Goal: Task Accomplishment & Management: Complete application form

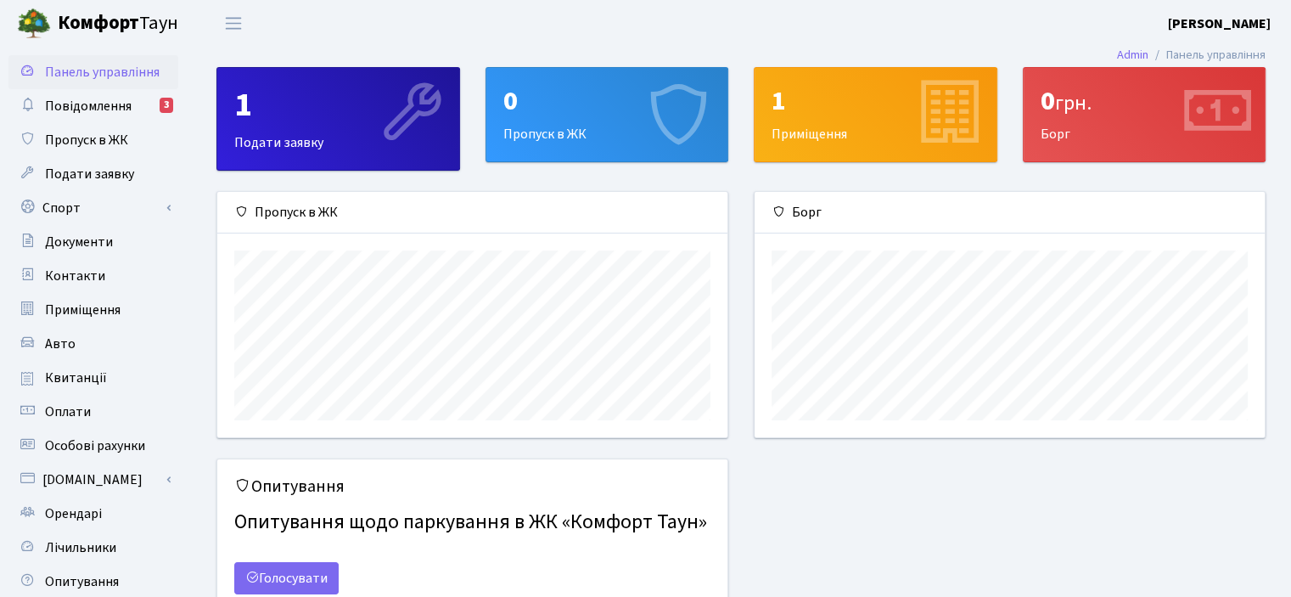
scroll to position [244, 509]
click at [101, 216] on link "Спорт" at bounding box center [93, 208] width 170 height 34
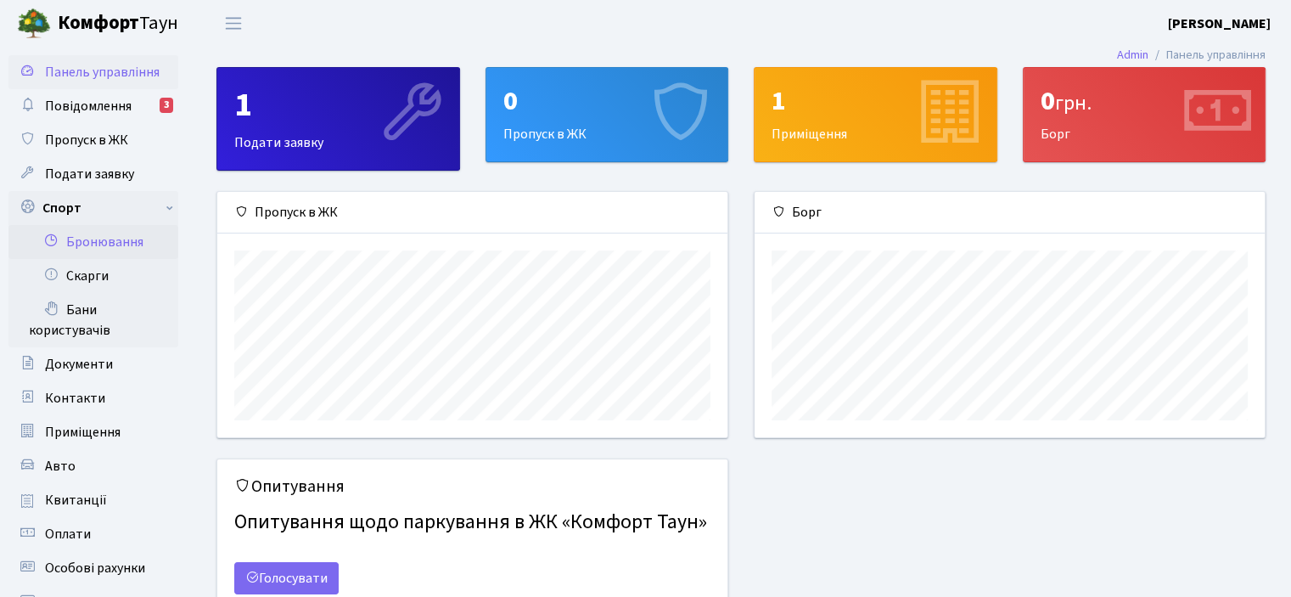
click at [105, 241] on link "Бронювання" at bounding box center [93, 242] width 170 height 34
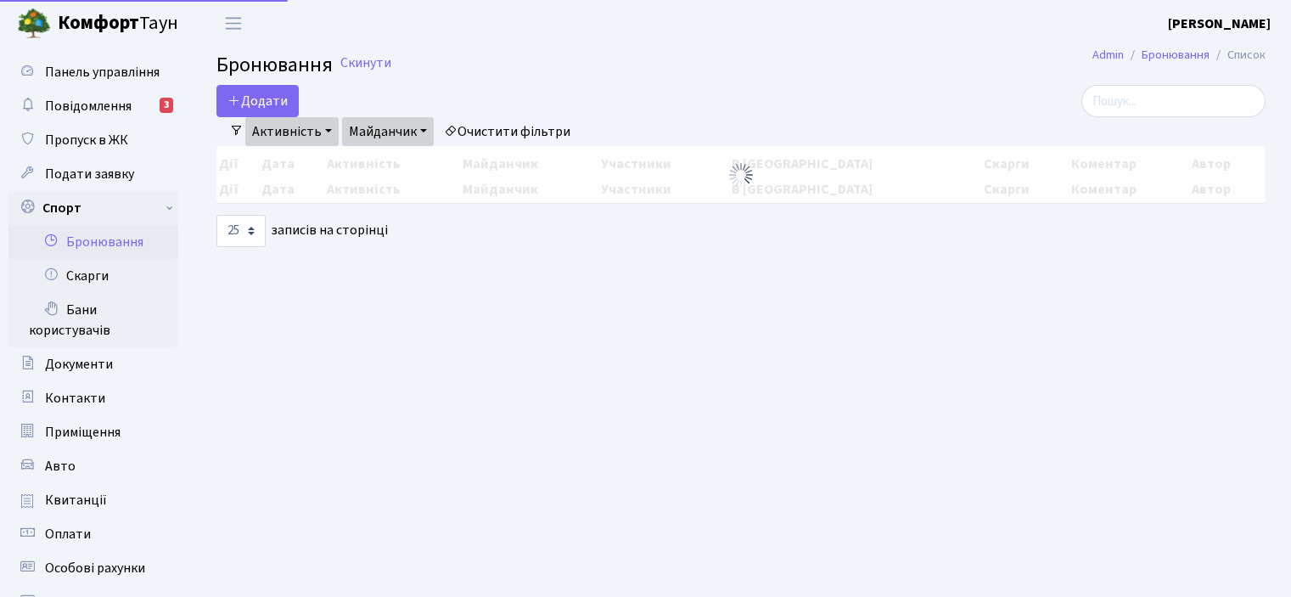
select select "25"
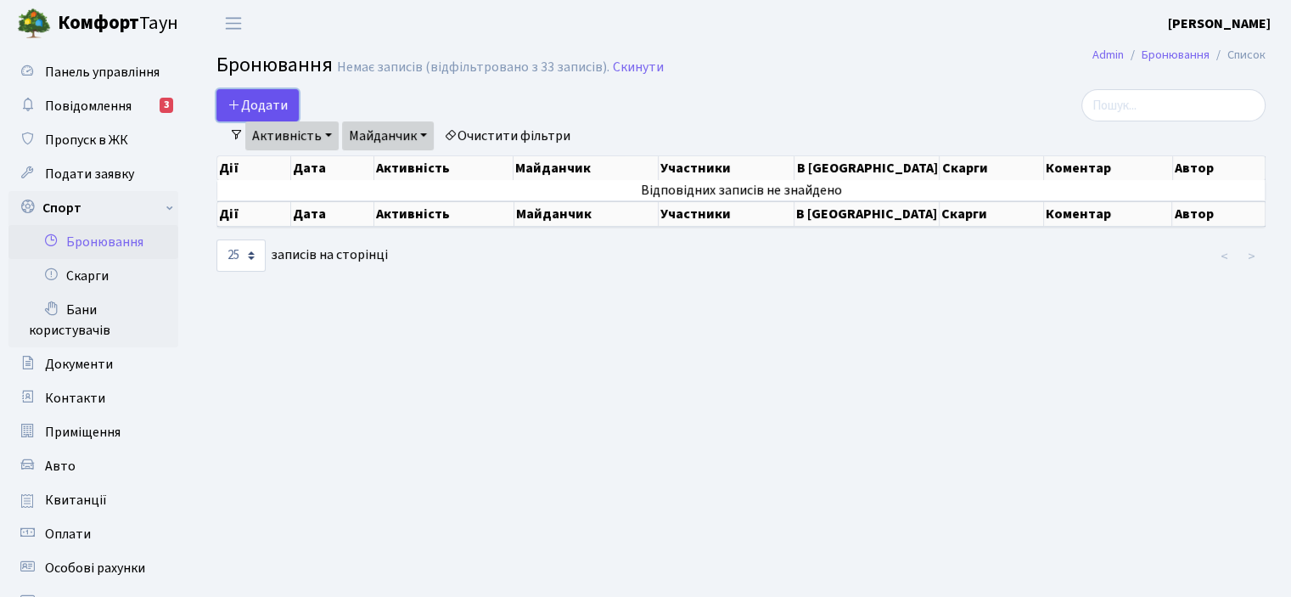
click at [247, 98] on button "Додати" at bounding box center [257, 105] width 82 height 32
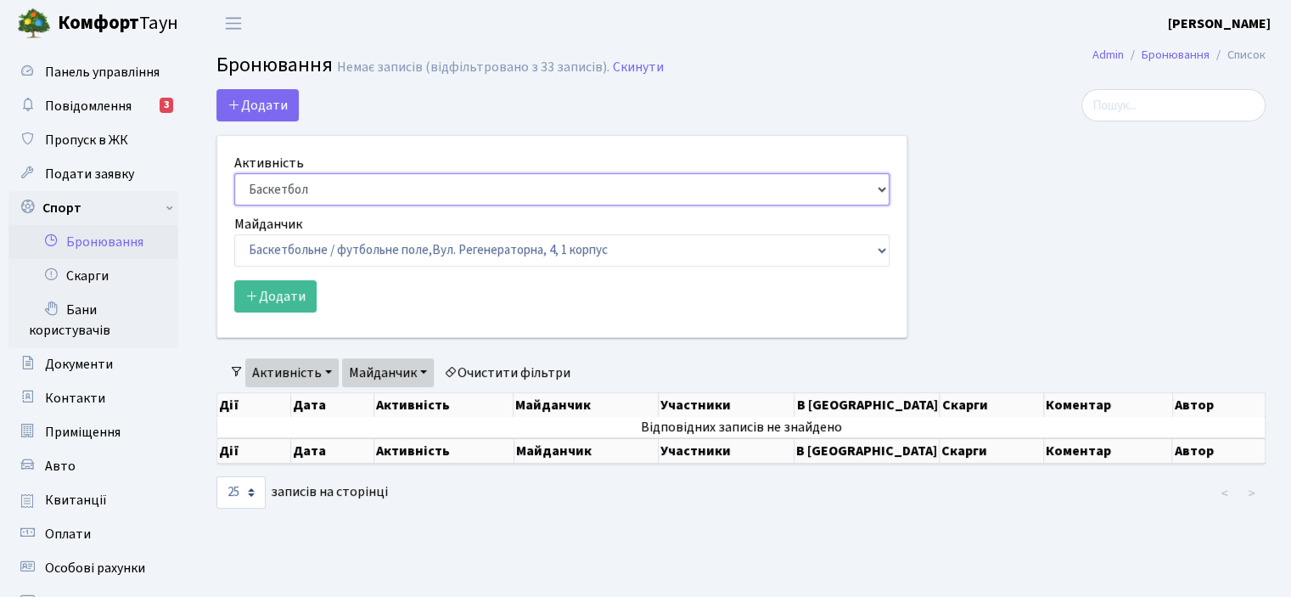
click at [882, 186] on select "Баскетбол Волейбол Йога Катання на роликах Настільний теніс Теніс Футбол Фітнес" at bounding box center [561, 189] width 655 height 32
select select "4"
click at [234, 173] on select "Баскетбол Волейбол Йога Катання на роликах Настільний теніс Теніс Футбол Фітнес" at bounding box center [561, 189] width 655 height 32
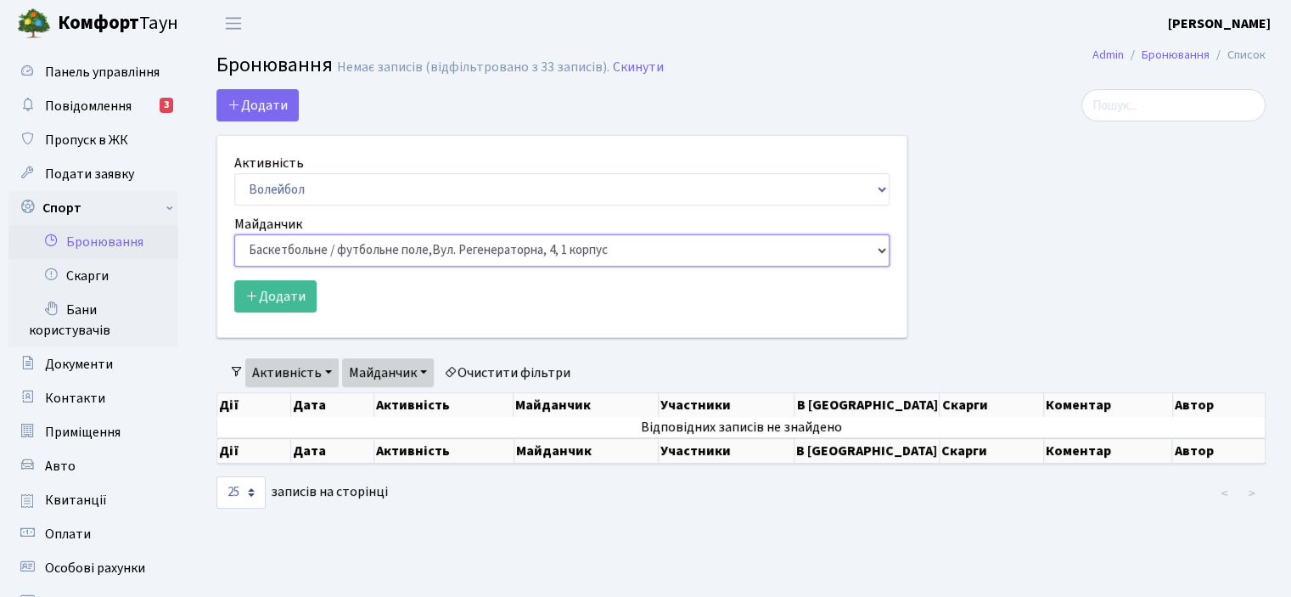
click at [875, 250] on select "Баскетбольне / футбольне поле, Вул. Регенераторна, 4, 1 корпус Баскетбольне пол…" at bounding box center [561, 250] width 655 height 32
select select "4"
click at [234, 234] on select "Баскетбольне / футбольне поле, Вул. Регенераторна, 4, 1 корпус Баскетбольне пол…" at bounding box center [561, 250] width 655 height 32
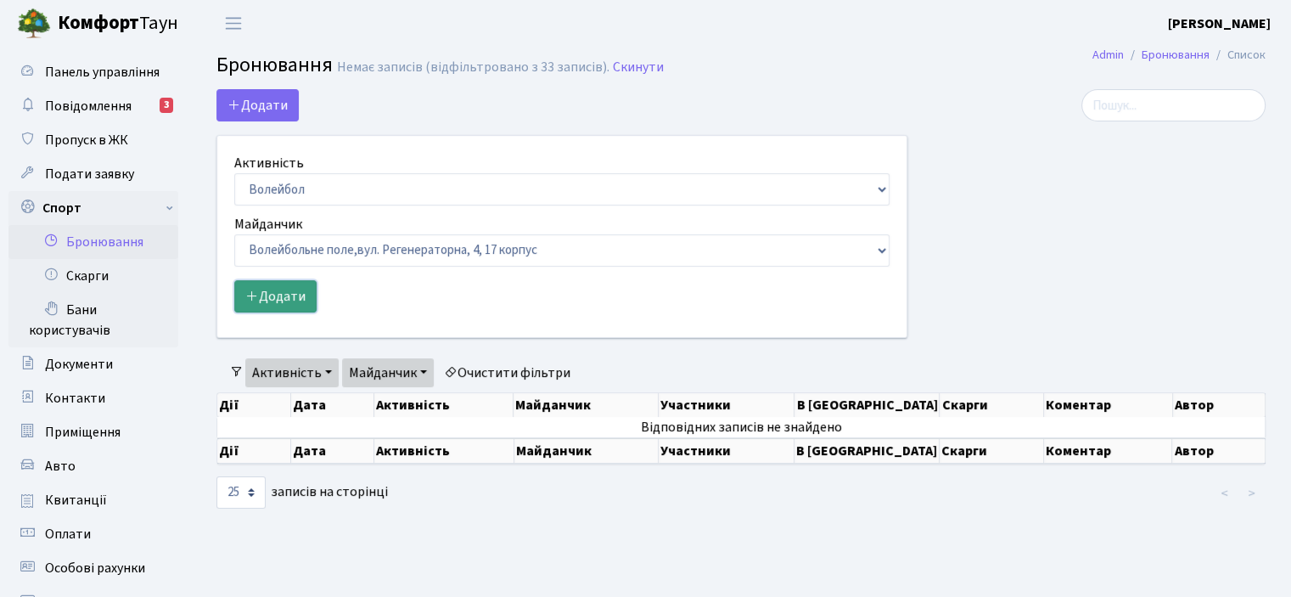
click at [269, 297] on button "Додати" at bounding box center [275, 296] width 82 height 32
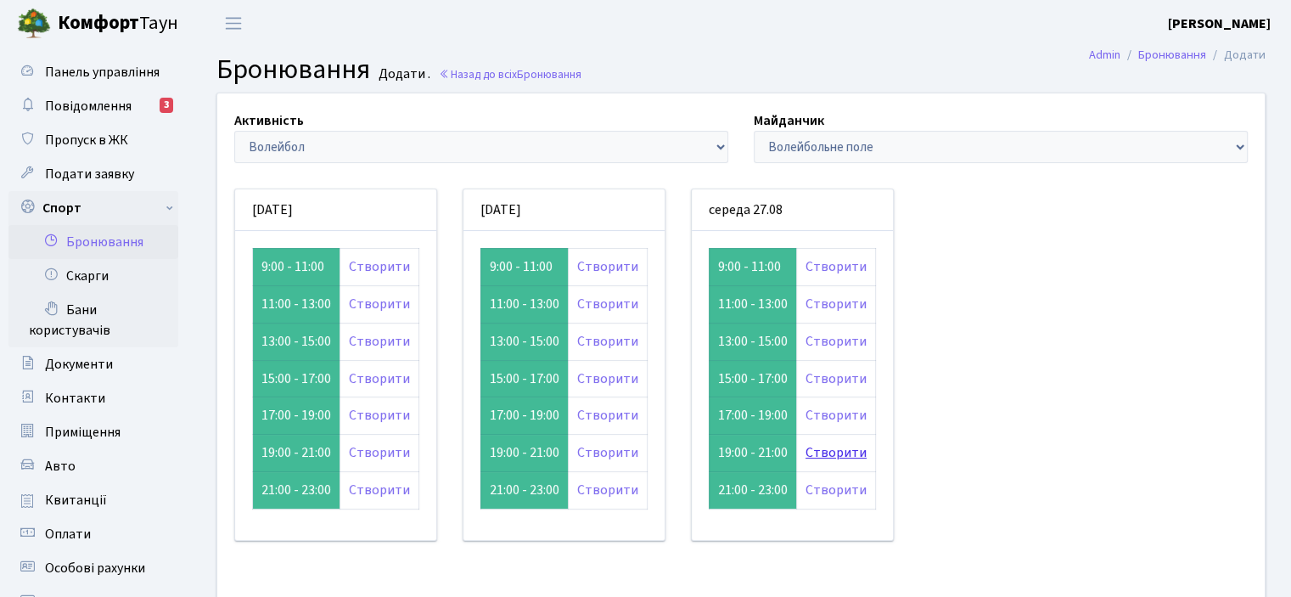
click at [822, 448] on link "Створити" at bounding box center [835, 452] width 61 height 19
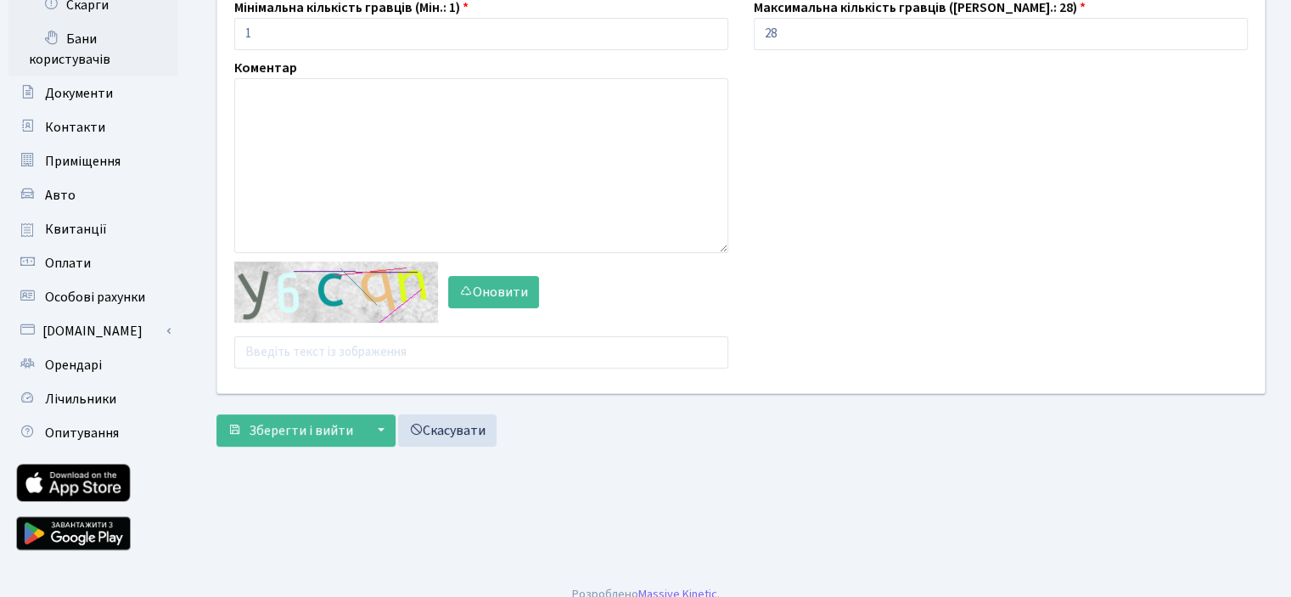
scroll to position [289, 0]
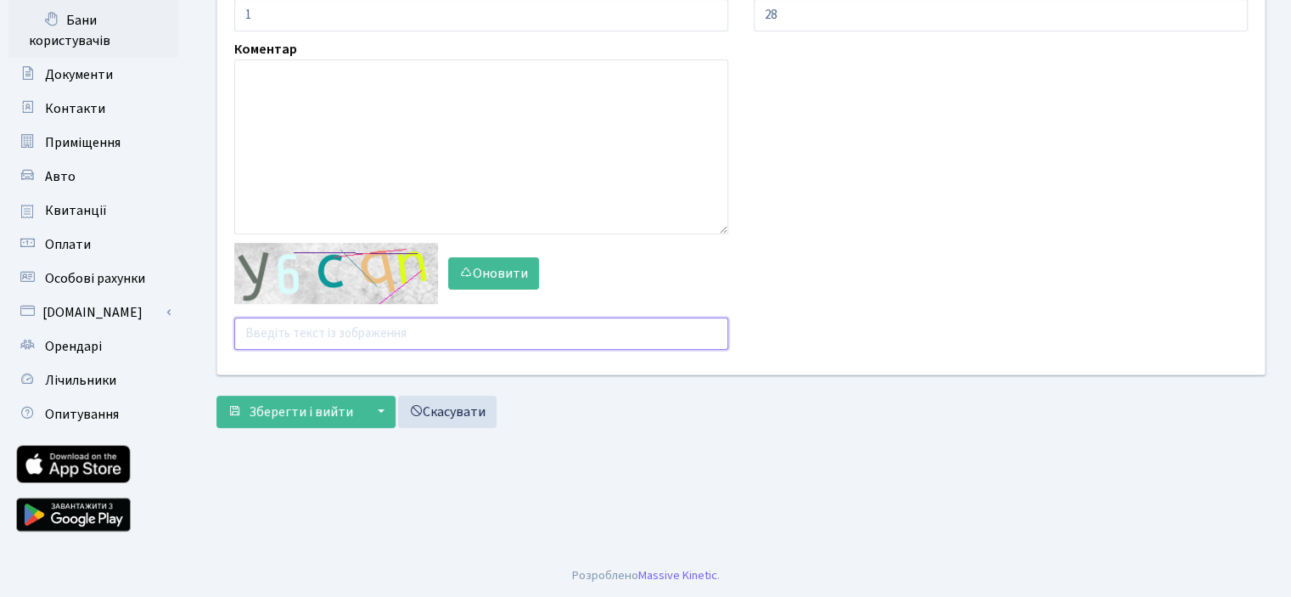
click at [260, 334] on input "text" at bounding box center [481, 333] width 494 height 32
type input "j"
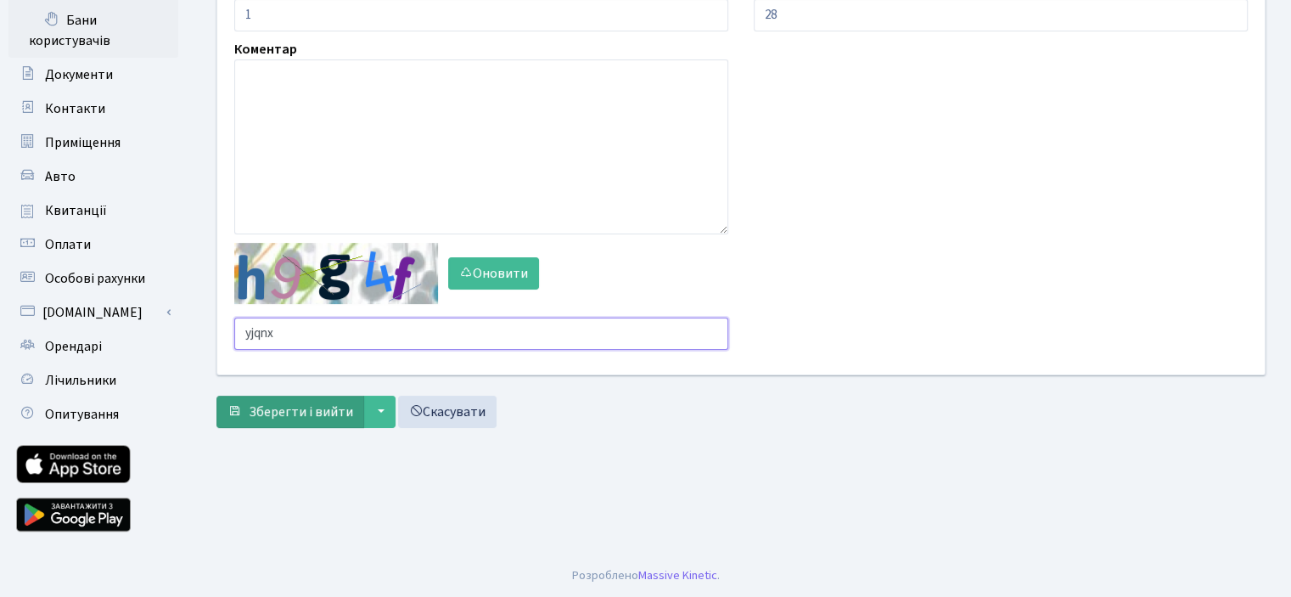
type input "yjqnx"
click at [276, 424] on button "Зберегти і вийти" at bounding box center [290, 412] width 148 height 32
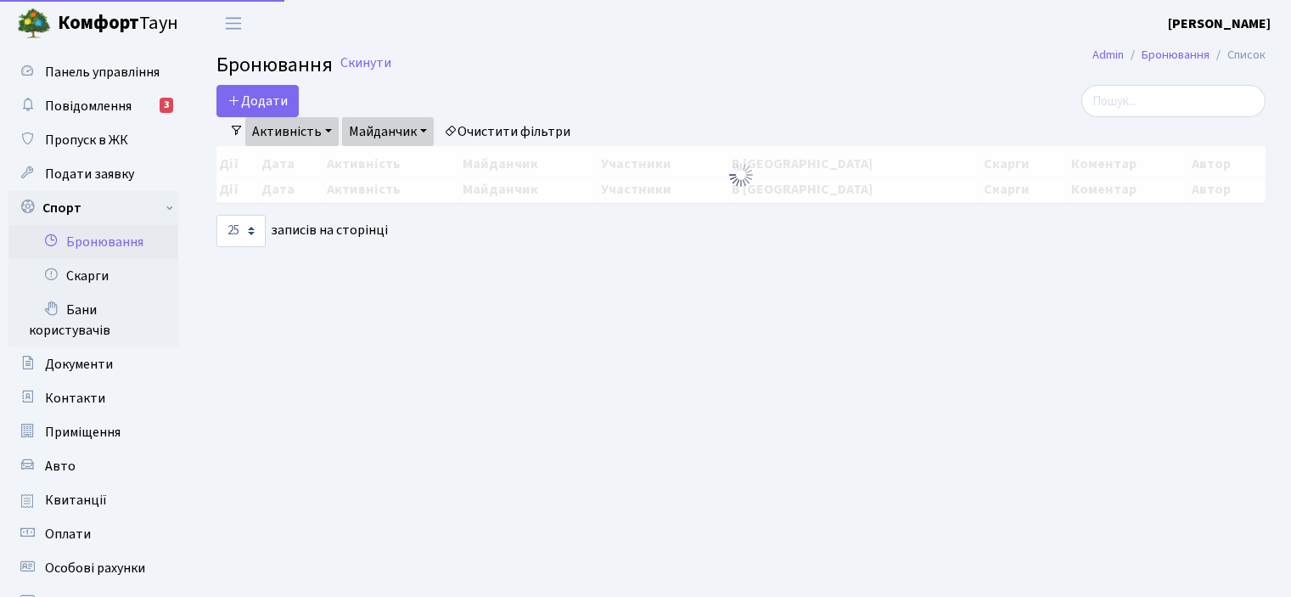
select select "25"
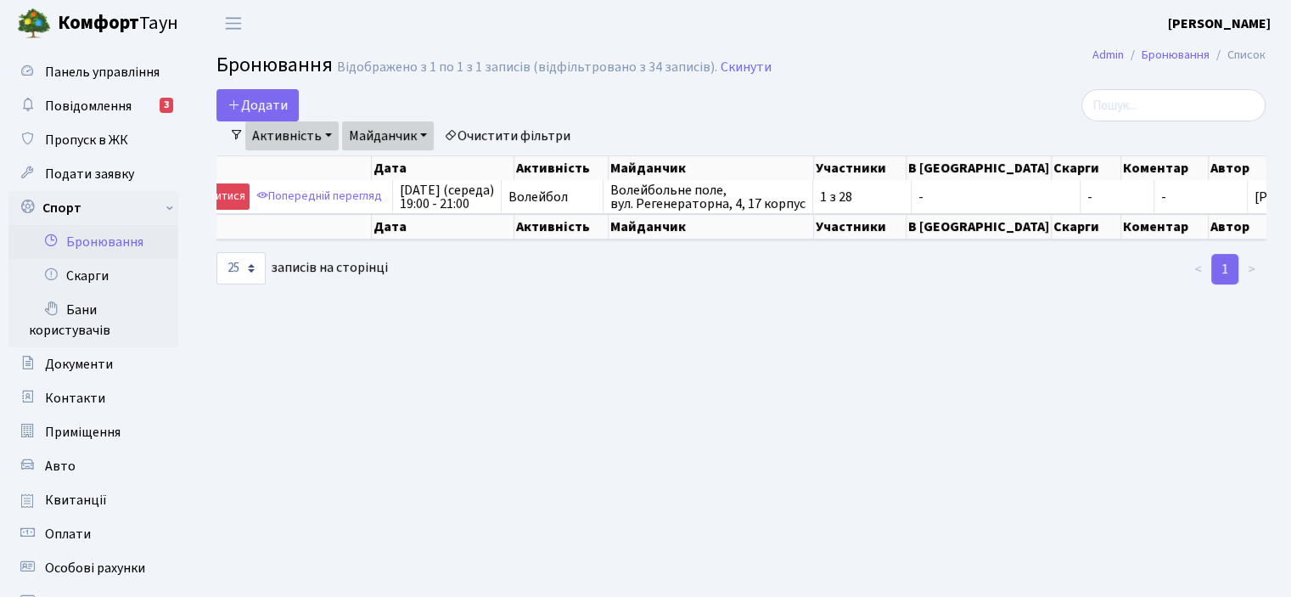
scroll to position [0, 57]
